Goal: Check status: Check status

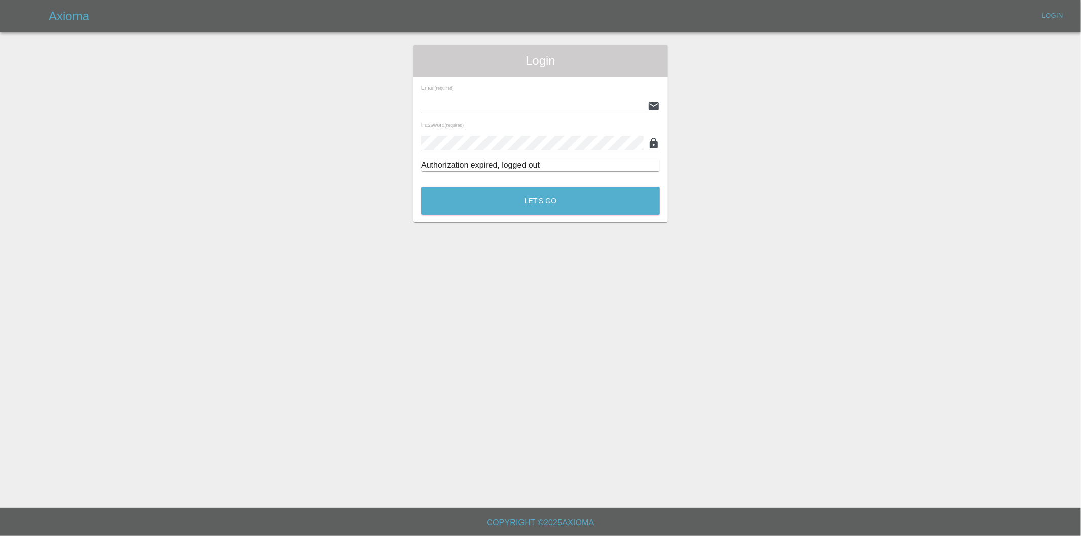
type input "scuffedit@gmail.com"
click at [568, 220] on div "Login Email (required) scuffedit@gmail.com Password (required) Authorization ex…" at bounding box center [540, 134] width 255 height 178
click at [565, 201] on button "Let's Go" at bounding box center [540, 201] width 239 height 28
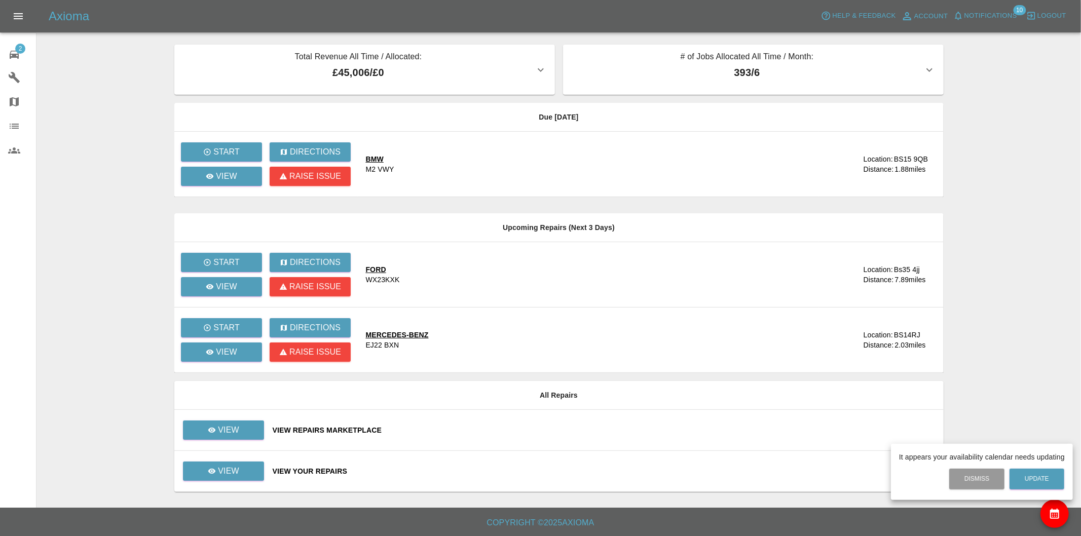
click at [239, 426] on div at bounding box center [540, 268] width 1081 height 536
click at [230, 423] on link "View" at bounding box center [223, 430] width 81 height 19
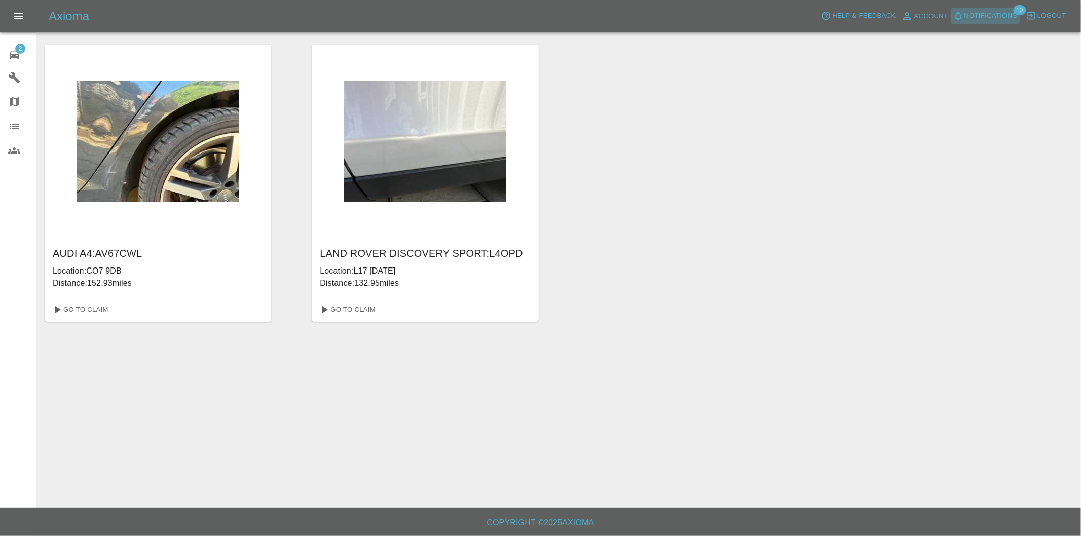
click at [959, 16] on icon "button" at bounding box center [958, 16] width 10 height 10
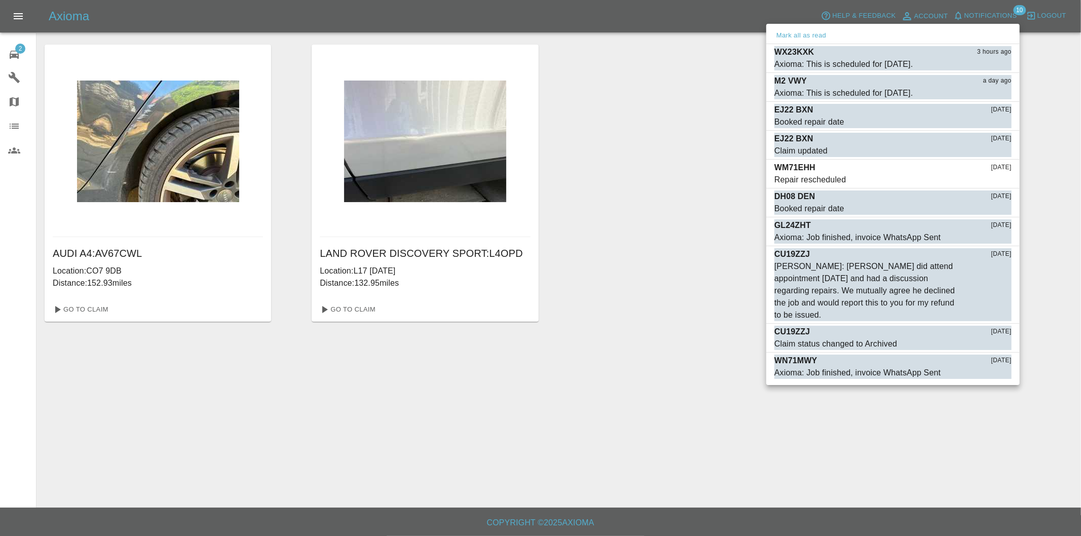
click at [19, 50] on div at bounding box center [540, 268] width 1081 height 536
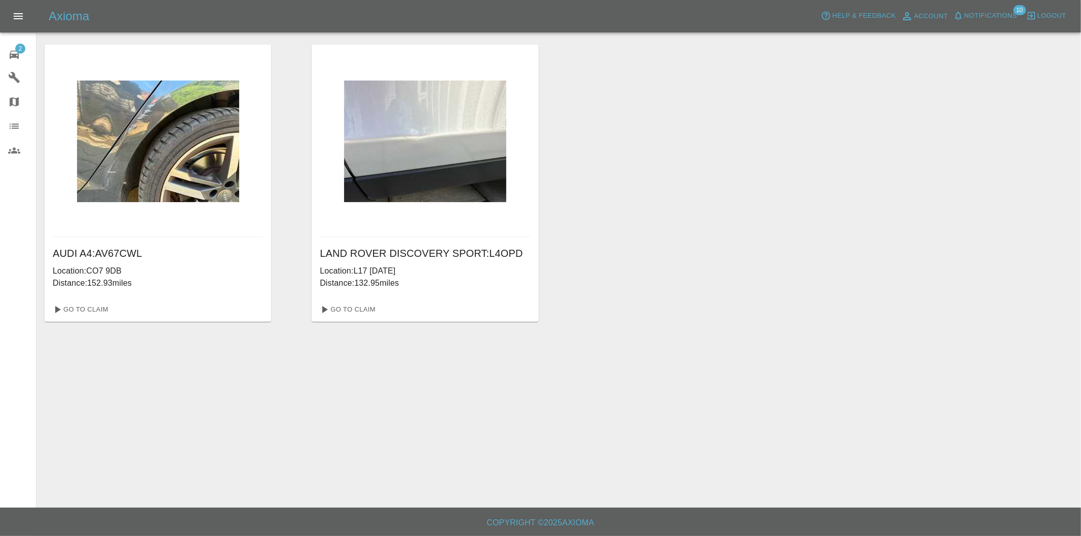
click at [11, 52] on div "Mark all as read WX23KXK 3 hours ago Axioma: This is scheduled for tomorrow. Ma…" at bounding box center [540, 268] width 1081 height 536
click at [11, 52] on icon at bounding box center [14, 55] width 9 height 8
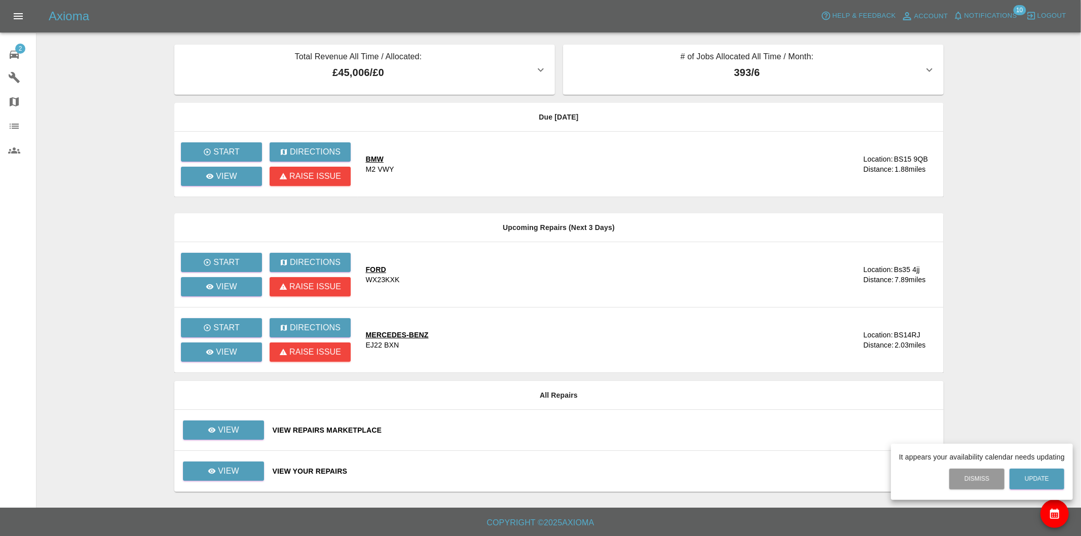
click at [245, 479] on div at bounding box center [540, 268] width 1081 height 536
click at [241, 470] on link "View" at bounding box center [223, 471] width 81 height 19
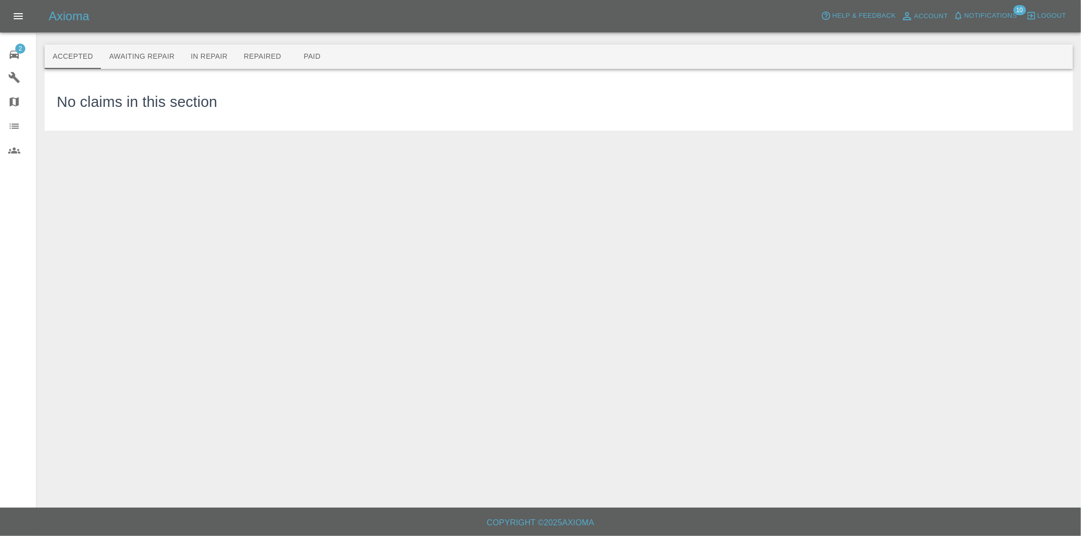
click at [124, 41] on div at bounding box center [559, 28] width 1028 height 32
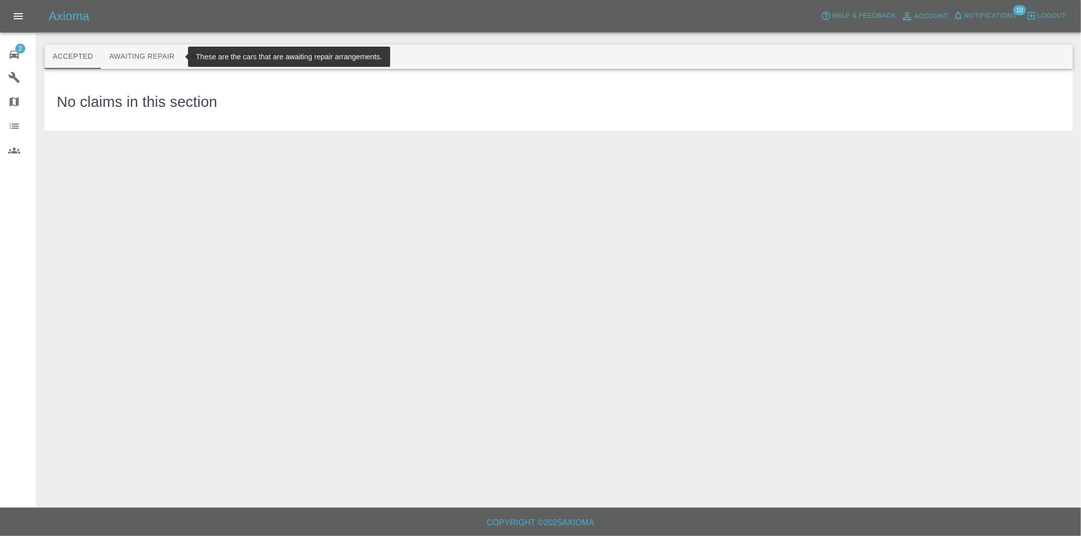
click at [129, 52] on button "Awaiting Repair" at bounding box center [142, 57] width 82 height 24
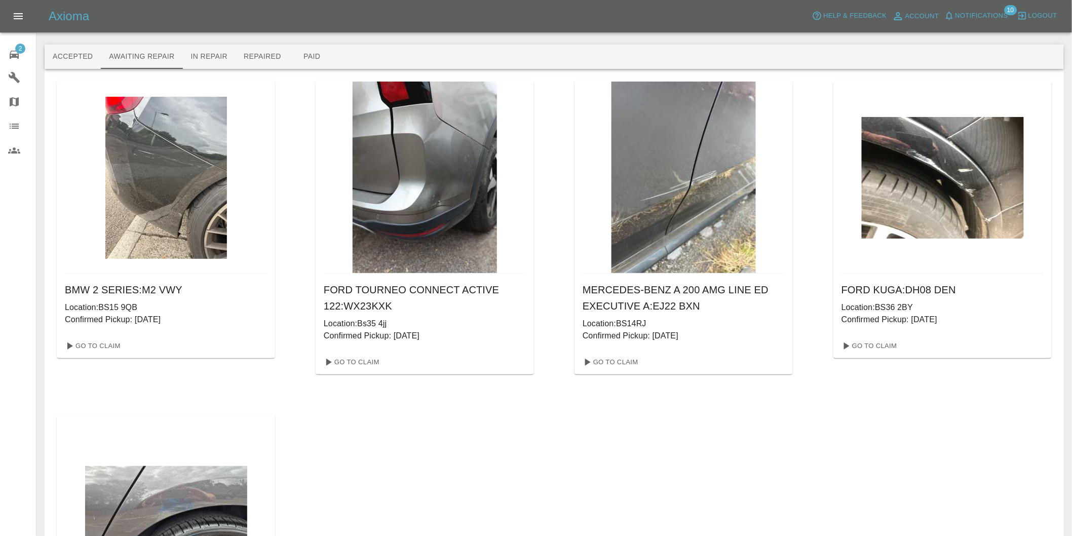
click at [619, 374] on div "Go To Claim" at bounding box center [684, 362] width 218 height 24
click at [609, 362] on link "Go To Claim" at bounding box center [610, 362] width 62 height 16
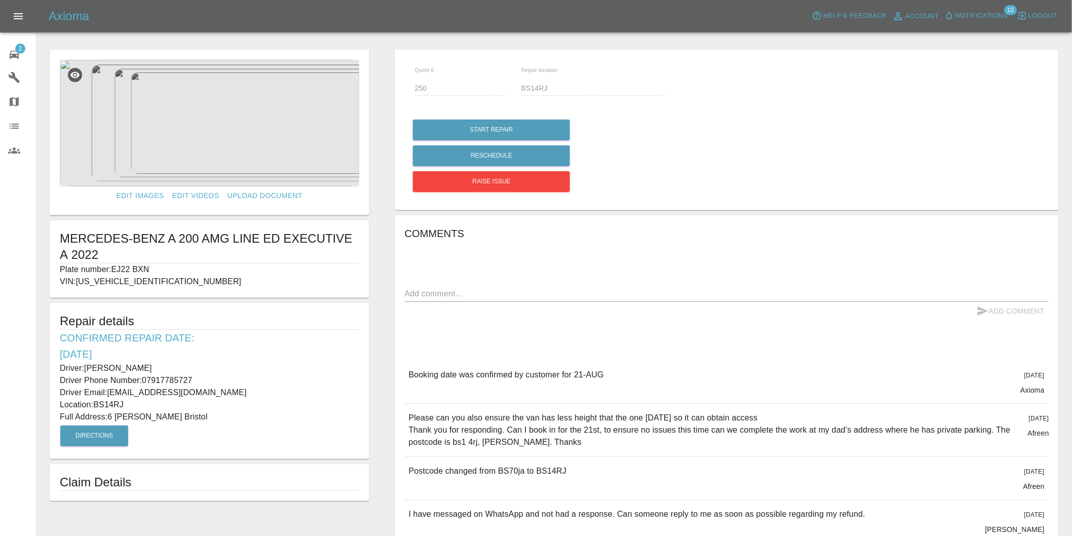
click at [218, 153] on img at bounding box center [209, 123] width 299 height 127
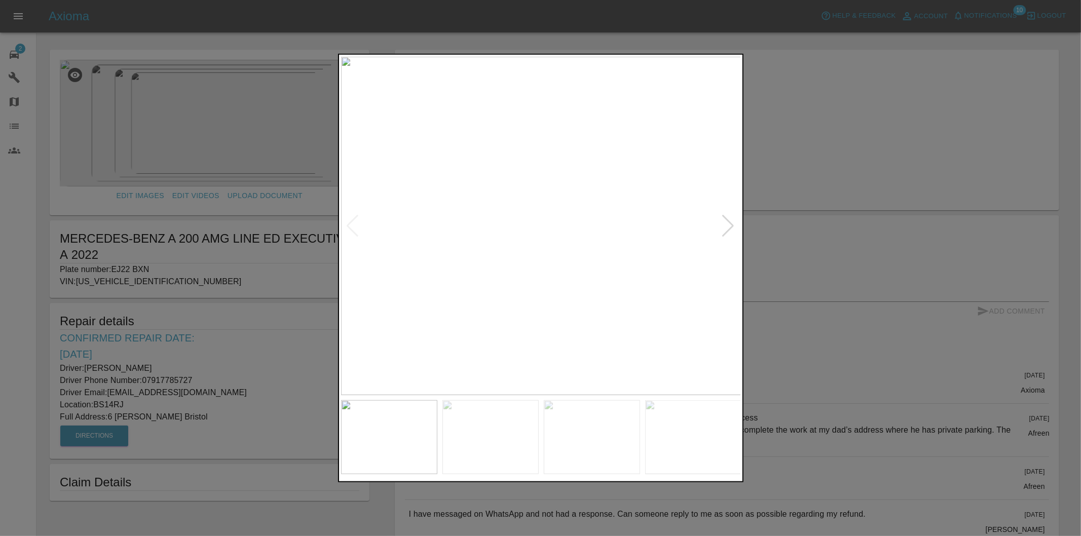
click at [728, 225] on div at bounding box center [729, 226] width 14 height 22
click at [727, 225] on img at bounding box center [541, 226] width 400 height 338
click at [352, 229] on div at bounding box center [353, 226] width 14 height 22
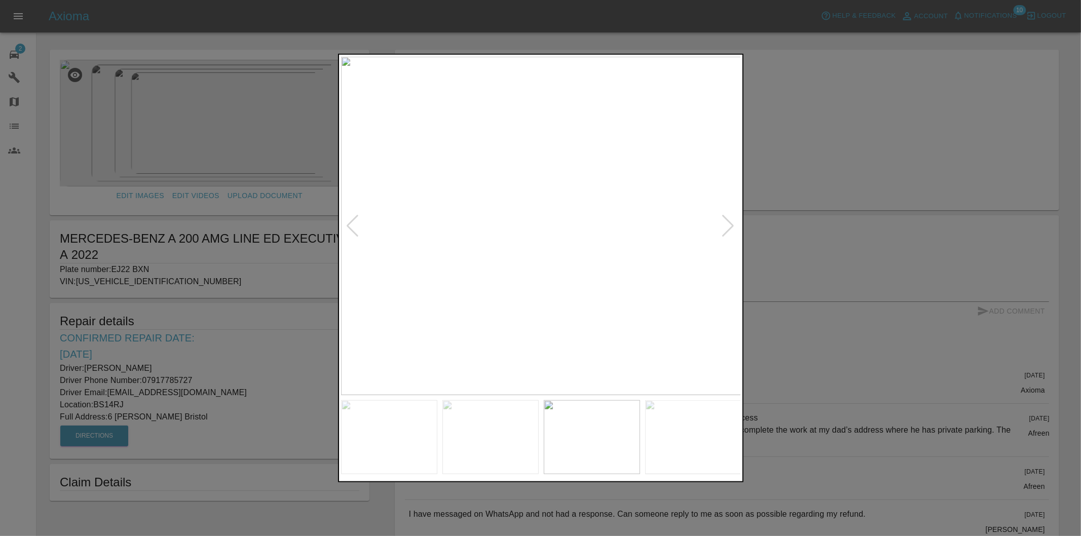
click at [725, 225] on div at bounding box center [729, 226] width 14 height 22
click at [145, 69] on div at bounding box center [540, 268] width 1081 height 536
